Goal: Find specific page/section: Find specific page/section

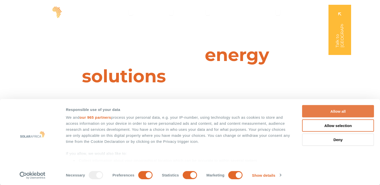
click at [326, 111] on button "Allow all" at bounding box center [338, 111] width 72 height 12
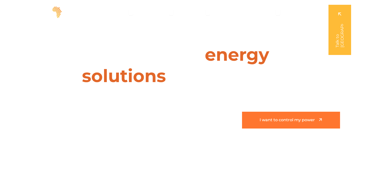
click at [304, 113] on link "I want to control my power" at bounding box center [291, 120] width 98 height 17
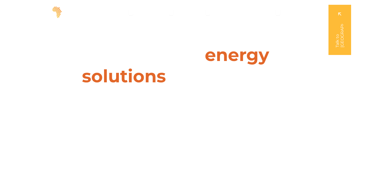
click at [367, 123] on div "I want cheaper electricity I want to go green I want to control my power" at bounding box center [190, 120] width 380 height 17
